Goal: Task Accomplishment & Management: Use online tool/utility

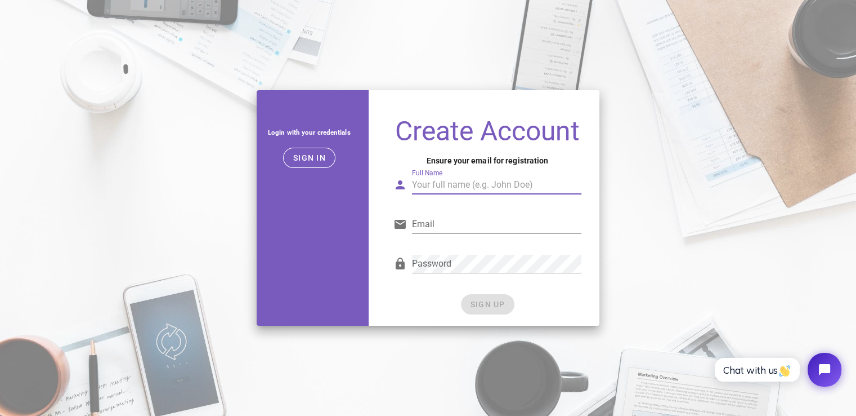
click at [430, 184] on input "Full Name" at bounding box center [497, 185] width 170 height 18
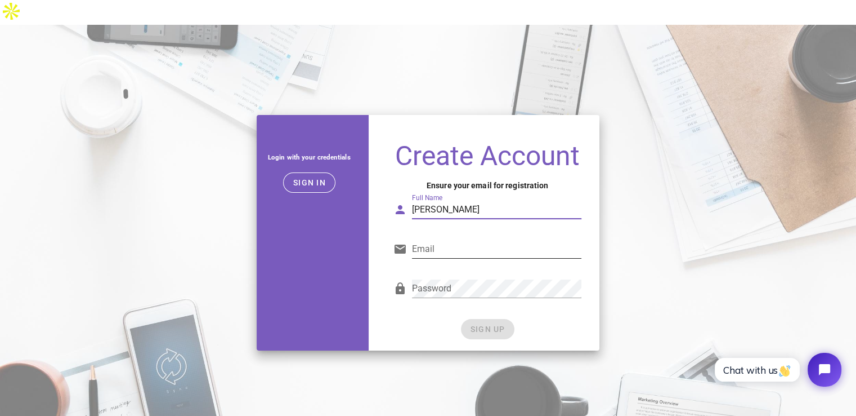
type input "Chukwurah Gloria C"
click at [444, 240] on input "Email" at bounding box center [497, 249] width 170 height 18
type input "chukwurahgloria@gmail.com"
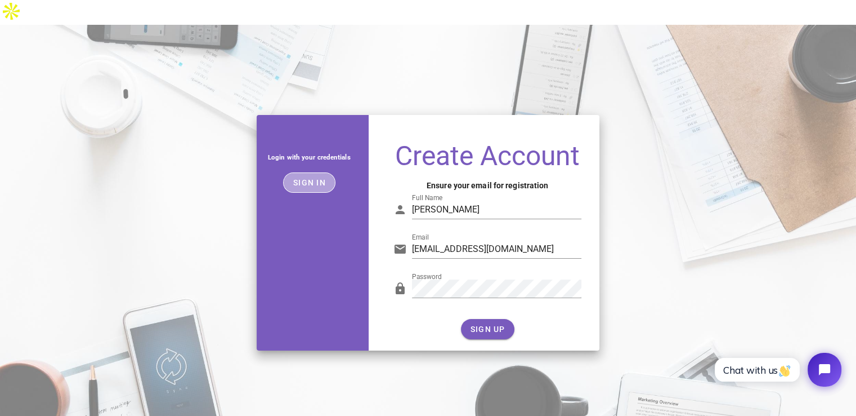
click at [318, 178] on span "Sign in" at bounding box center [309, 182] width 33 height 9
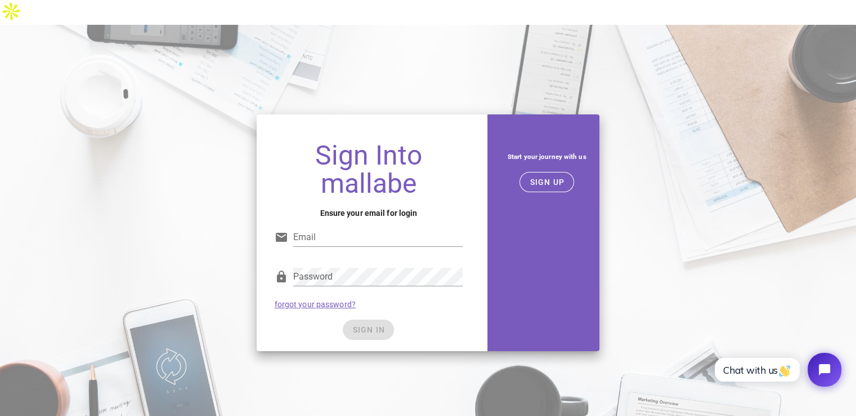
type input "chukwurahgloria@gmail.com"
click at [563, 177] on span "SIGN UP" at bounding box center [546, 181] width 35 height 9
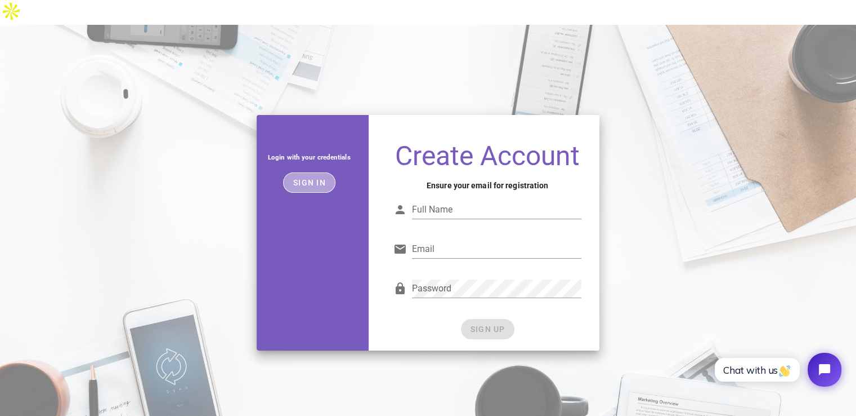
click at [309, 178] on span "Sign in" at bounding box center [309, 182] width 33 height 9
type input "chukwurahgloria@gmail.com"
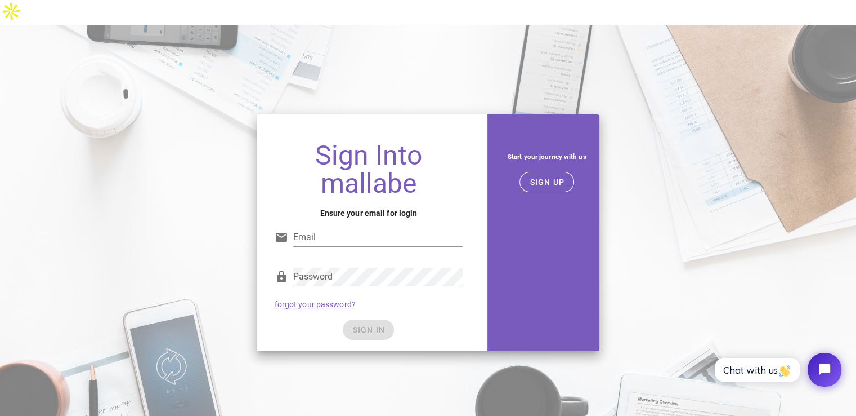
type input "chukwurahgloria@gmail.com"
click at [360, 319] on div "SIGN IN" at bounding box center [369, 329] width 189 height 20
click at [359, 325] on span "SIGN IN" at bounding box center [368, 329] width 33 height 9
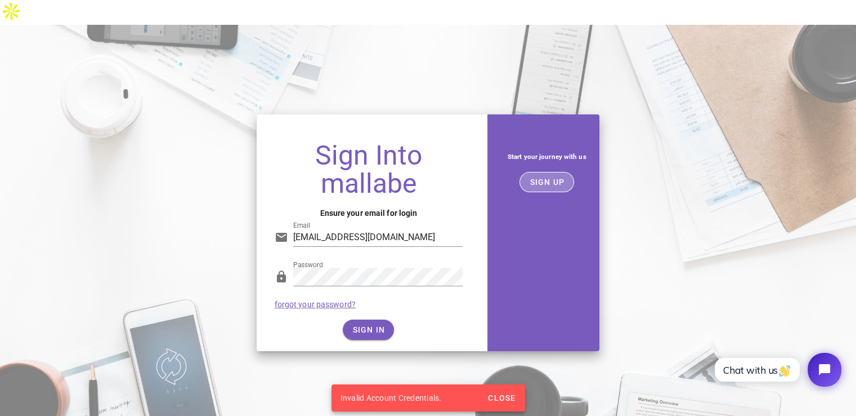
click at [536, 172] on button "SIGN UP" at bounding box center [547, 182] width 55 height 20
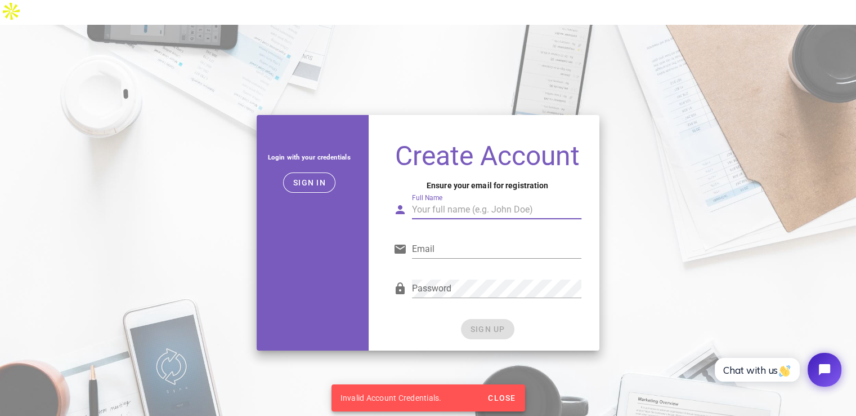
click at [459, 200] on input "Full Name" at bounding box center [497, 209] width 170 height 18
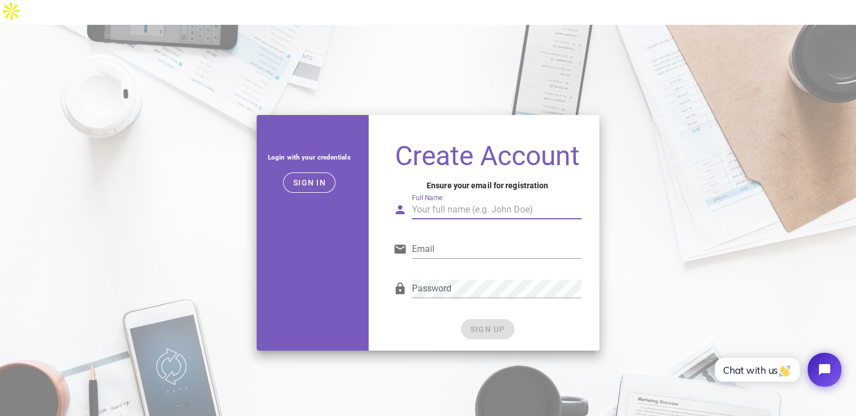
type input "Chukwurah Gloria C"
click at [474, 240] on input "Email" at bounding box center [497, 249] width 170 height 18
type input "chukwurahgloria@gmail.com"
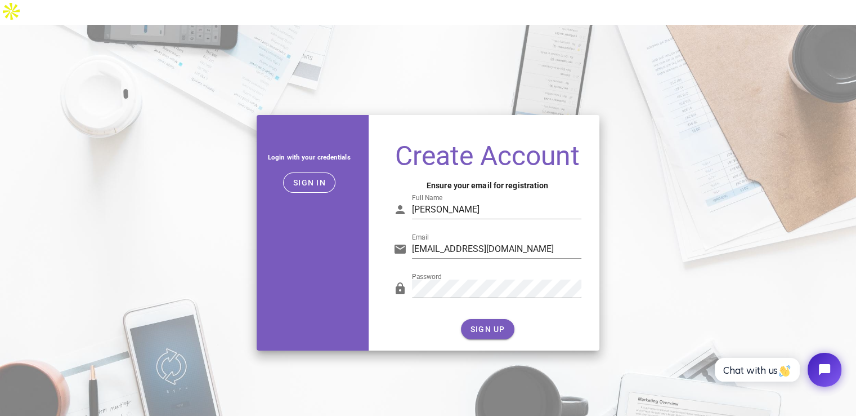
click at [484, 319] on div "SIGN UP" at bounding box center [488, 329] width 189 height 20
click at [484, 324] on span "SIGN UP" at bounding box center [487, 328] width 35 height 9
type input "chukwurahgloria@gmail.com"
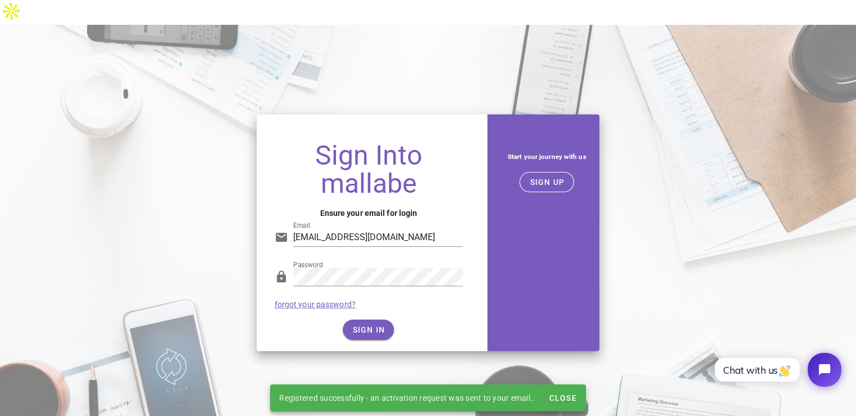
click at [373, 319] on div "SIGN IN" at bounding box center [369, 329] width 189 height 20
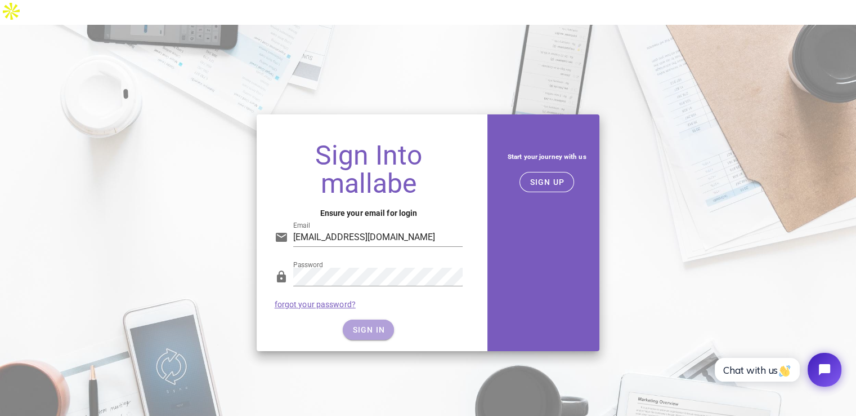
click at [373, 325] on span "SIGN IN" at bounding box center [368, 329] width 33 height 9
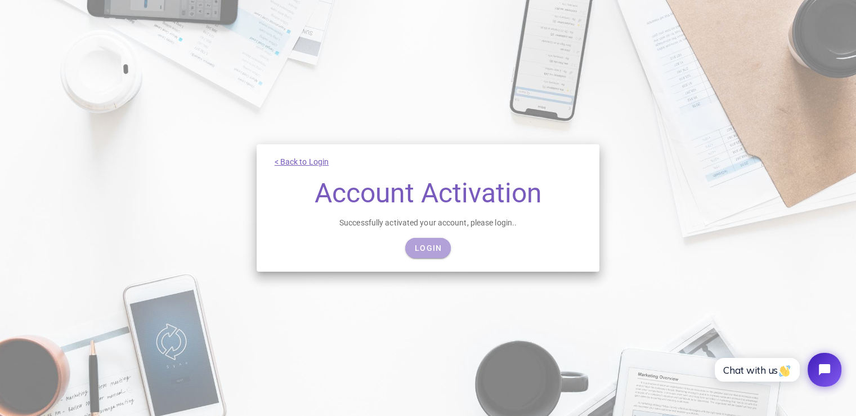
click at [430, 246] on span "Login" at bounding box center [428, 247] width 28 height 9
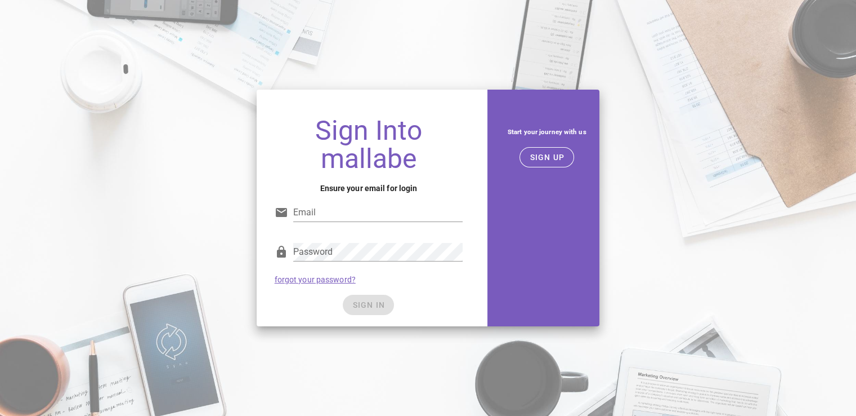
type input "chukwurahgloria@gmail.com"
click at [375, 307] on div "SIGN IN" at bounding box center [369, 305] width 189 height 20
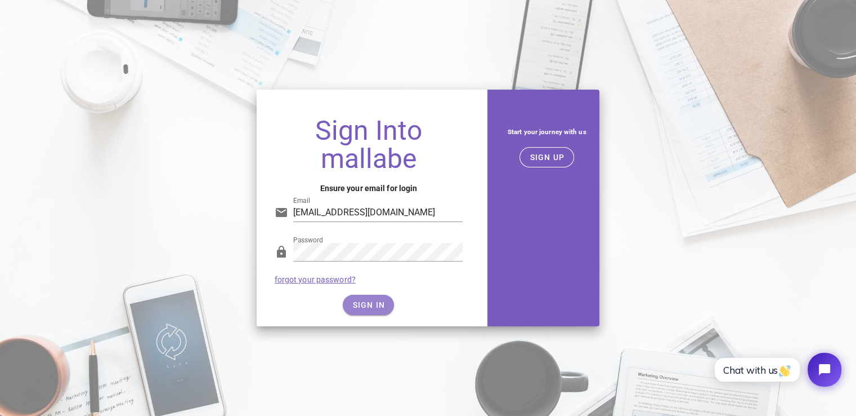
click at [375, 307] on span "SIGN IN" at bounding box center [368, 304] width 33 height 9
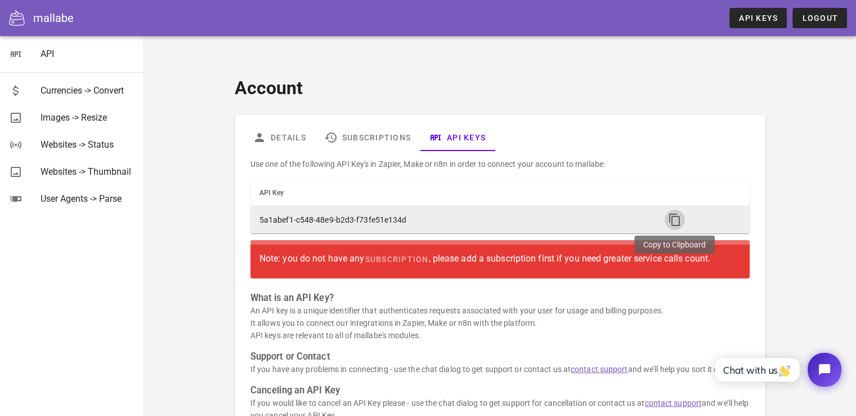
click at [676, 213] on icon "button" at bounding box center [675, 220] width 14 height 14
click at [673, 213] on icon "button" at bounding box center [675, 220] width 14 height 14
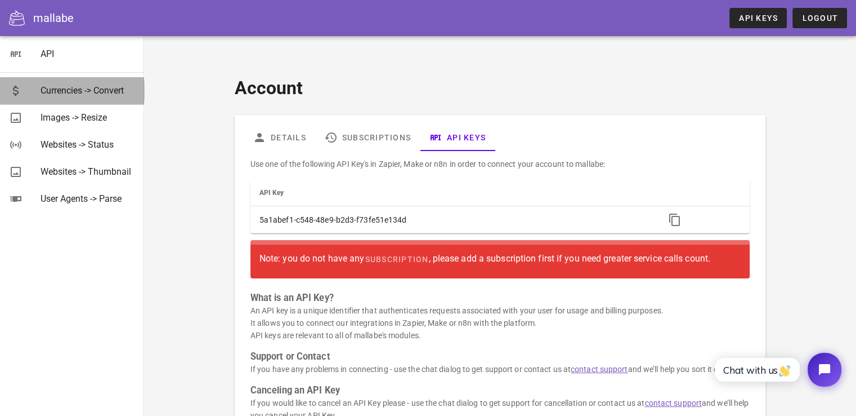
click at [69, 92] on div "Currencies -> Convert" at bounding box center [88, 90] width 95 height 11
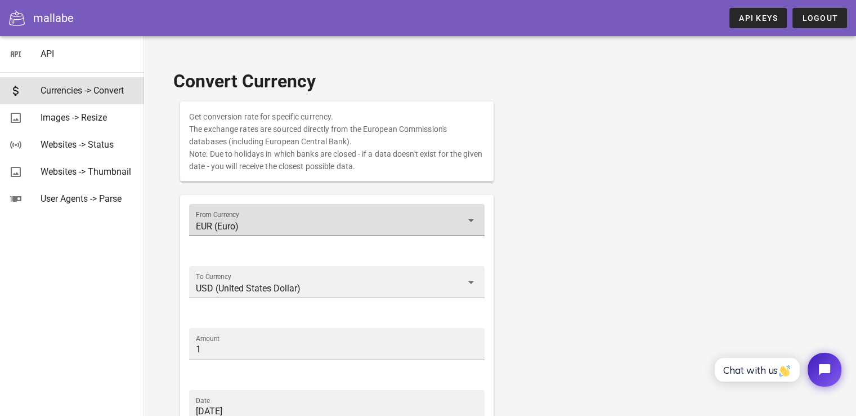
click at [474, 213] on icon at bounding box center [472, 220] width 14 height 14
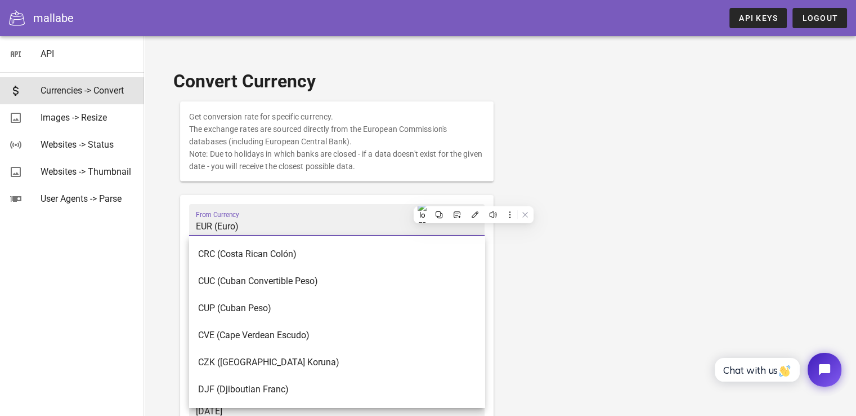
scroll to position [1201, 0]
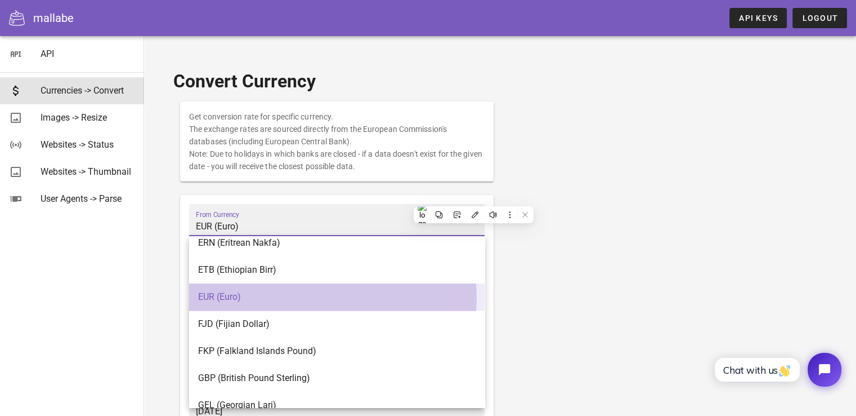
click at [283, 291] on div "EUR (Euro)" at bounding box center [337, 296] width 278 height 11
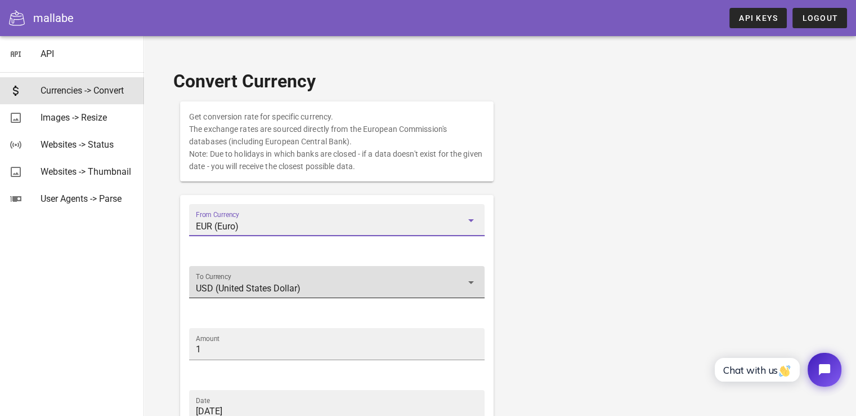
click at [470, 275] on icon at bounding box center [472, 282] width 14 height 14
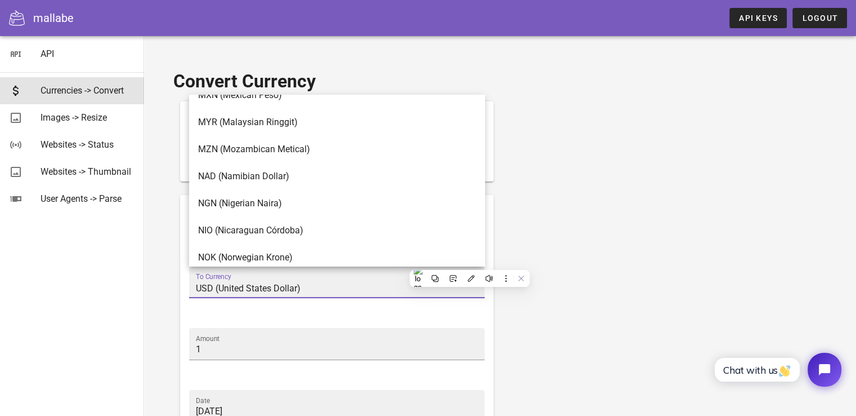
scroll to position [2750, 0]
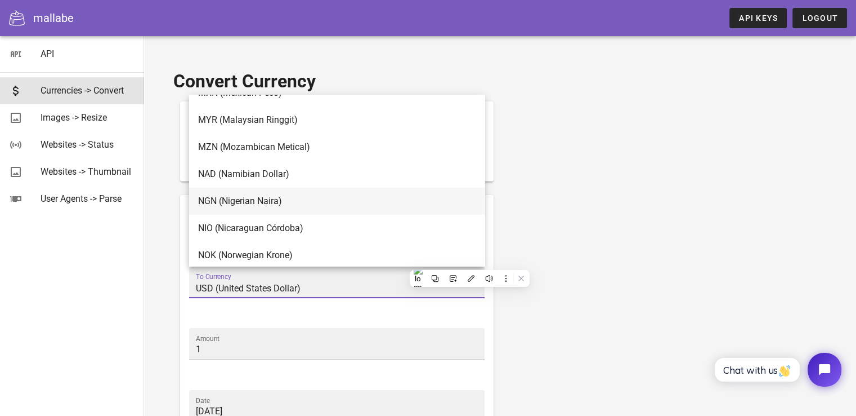
click at [349, 195] on div "NGN (Nigerian Naira)" at bounding box center [337, 200] width 278 height 11
type input "NGN (Nigerian Naira)"
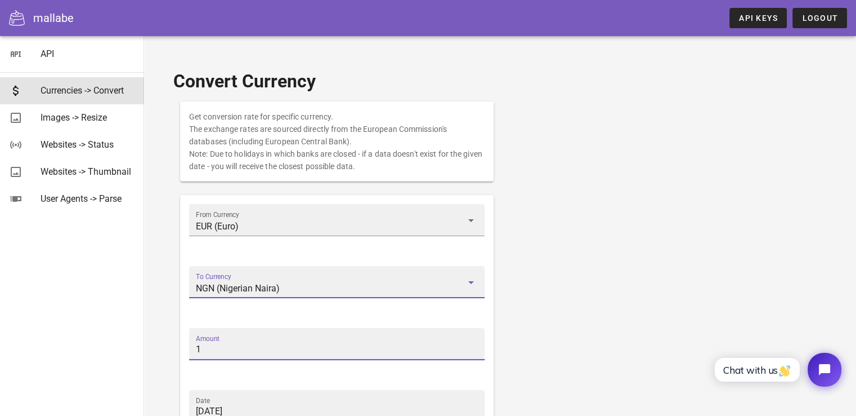
click at [223, 340] on input "1" at bounding box center [337, 349] width 282 height 18
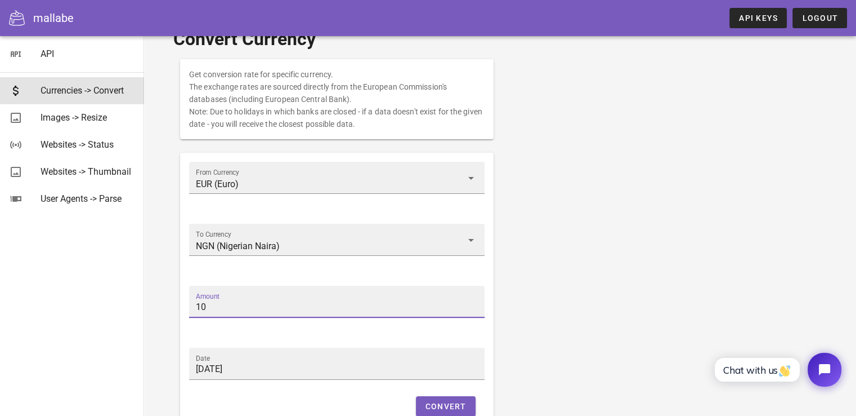
scroll to position [34, 0]
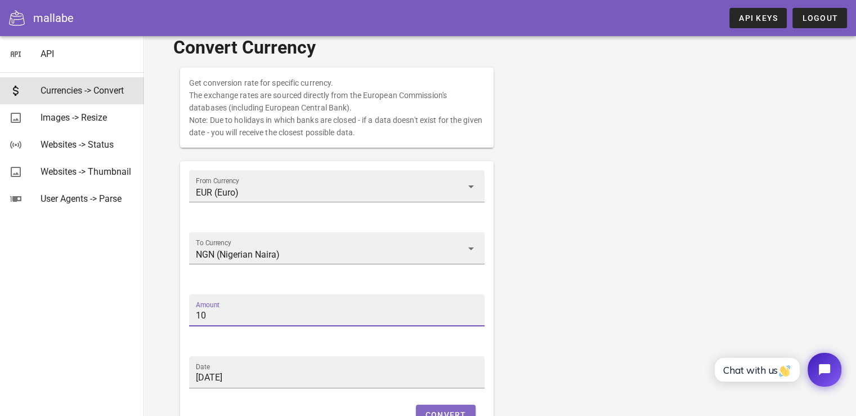
type input "10"
click at [441, 410] on span "Convert" at bounding box center [446, 414] width 42 height 9
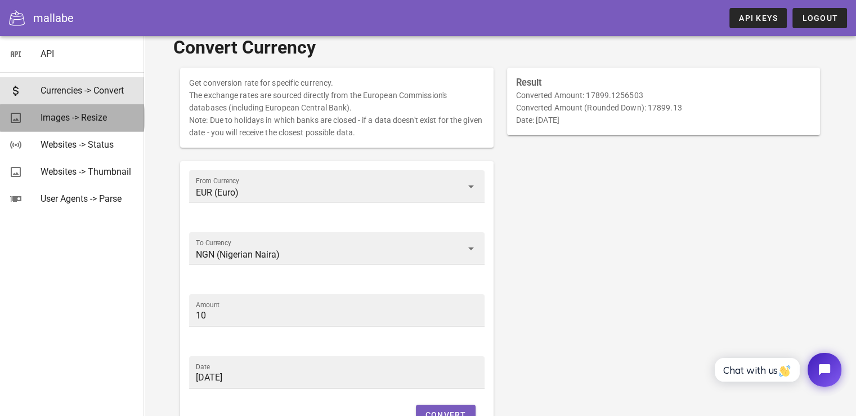
click at [64, 116] on div "Images -> Resize" at bounding box center [88, 117] width 95 height 11
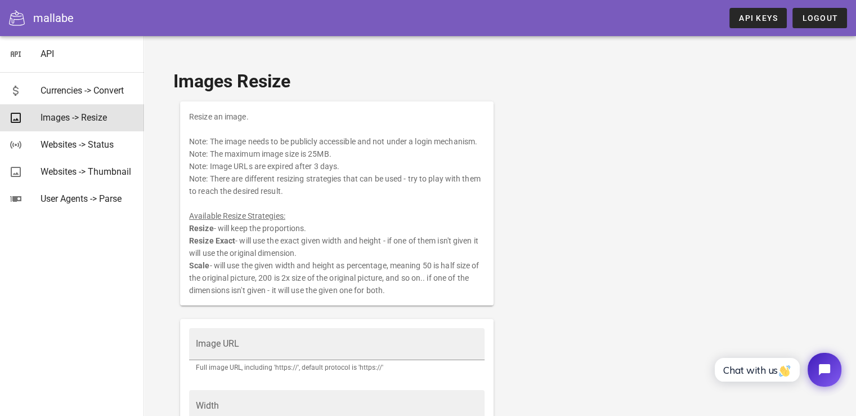
scroll to position [213, 0]
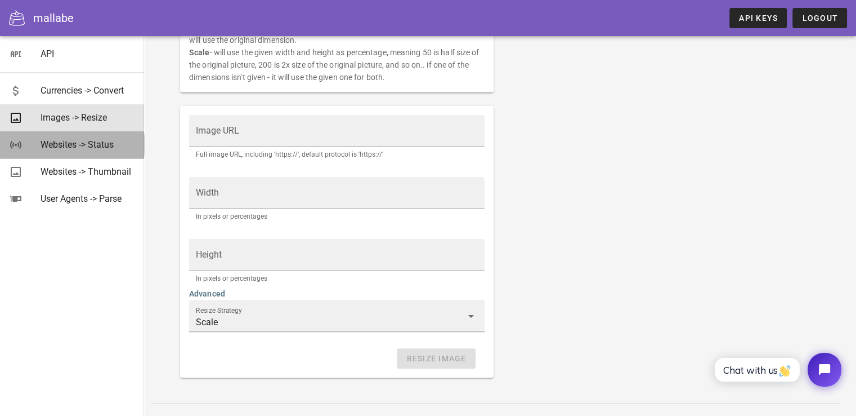
click at [56, 146] on div "Websites -> Status" at bounding box center [88, 144] width 95 height 11
